Goal: Information Seeking & Learning: Understand process/instructions

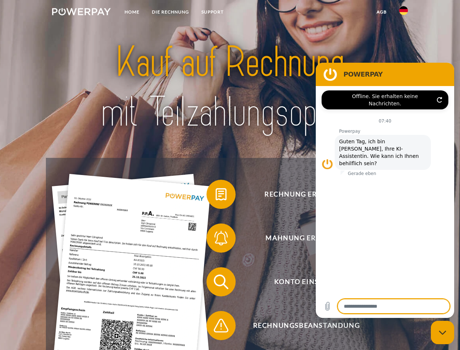
click at [81, 13] on img at bounding box center [81, 11] width 59 height 7
click at [404, 13] on img at bounding box center [404, 10] width 9 height 9
click at [382, 12] on link "agb" at bounding box center [382, 11] width 23 height 13
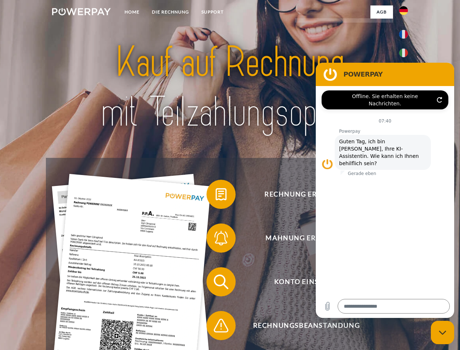
click at [216, 196] on span at bounding box center [210, 194] width 36 height 36
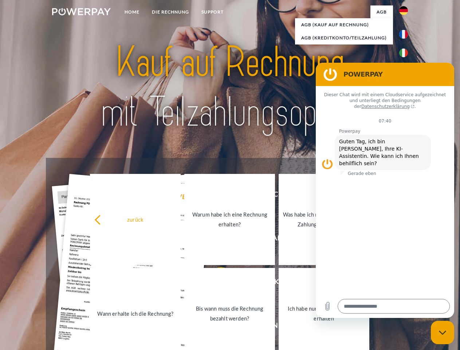
click at [216, 240] on div "zurück Warum habe ich eine Rechnung erhalten? Was habe ich noch offen, ist mein…" at bounding box center [230, 266] width 295 height 188
click at [216, 283] on link "Bis wann muss die Rechnung bezahlt werden?" at bounding box center [229, 313] width 91 height 91
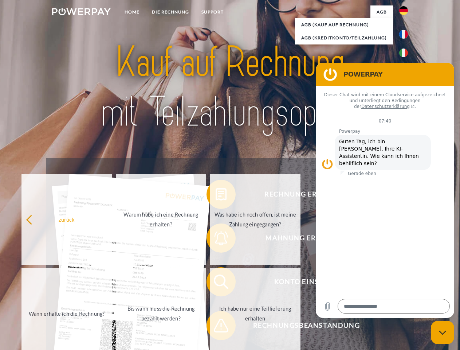
click at [216, 327] on span at bounding box center [210, 325] width 36 height 36
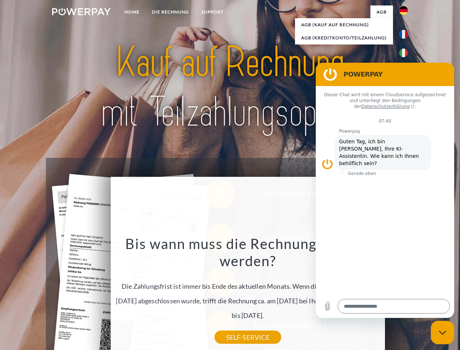
click at [443, 332] on icon "Messaging-Fenster schließen" at bounding box center [443, 332] width 8 height 5
type textarea "*"
